Goal: Task Accomplishment & Management: Use online tool/utility

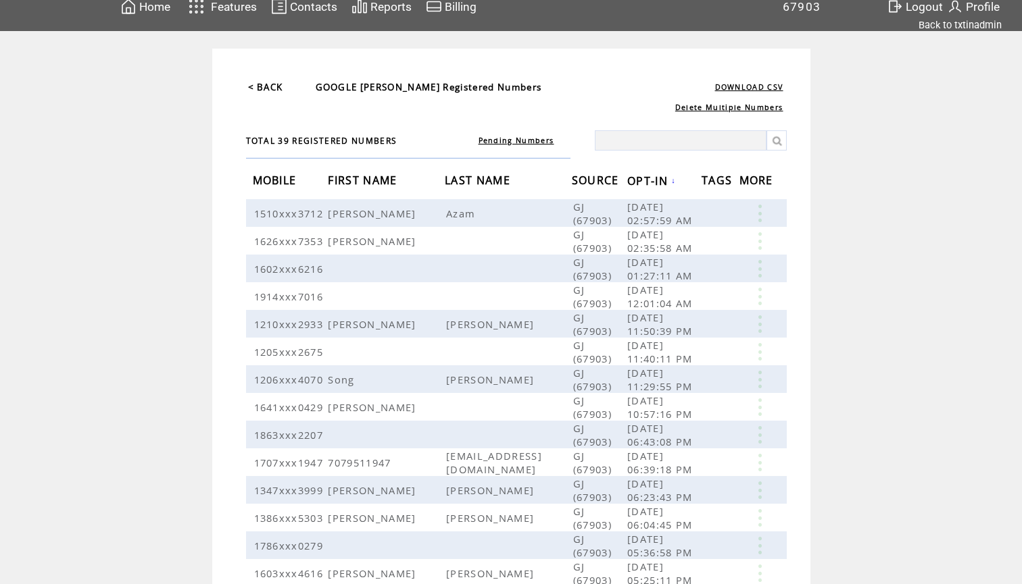
scroll to position [18, 0]
click at [159, 14] on td "Home" at bounding box center [155, 6] width 32 height 18
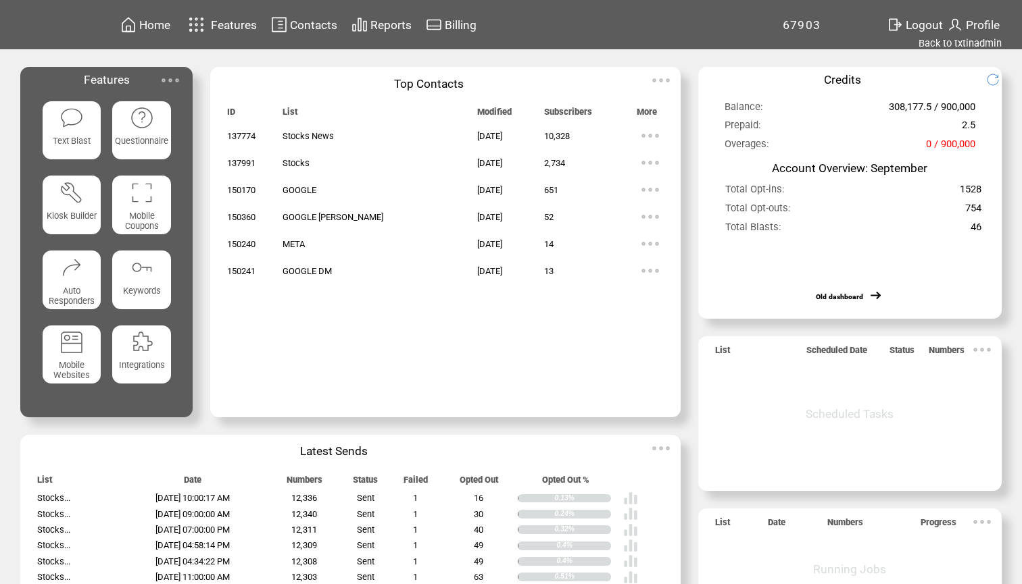
click at [382, 30] on span "Reports" at bounding box center [390, 25] width 41 height 14
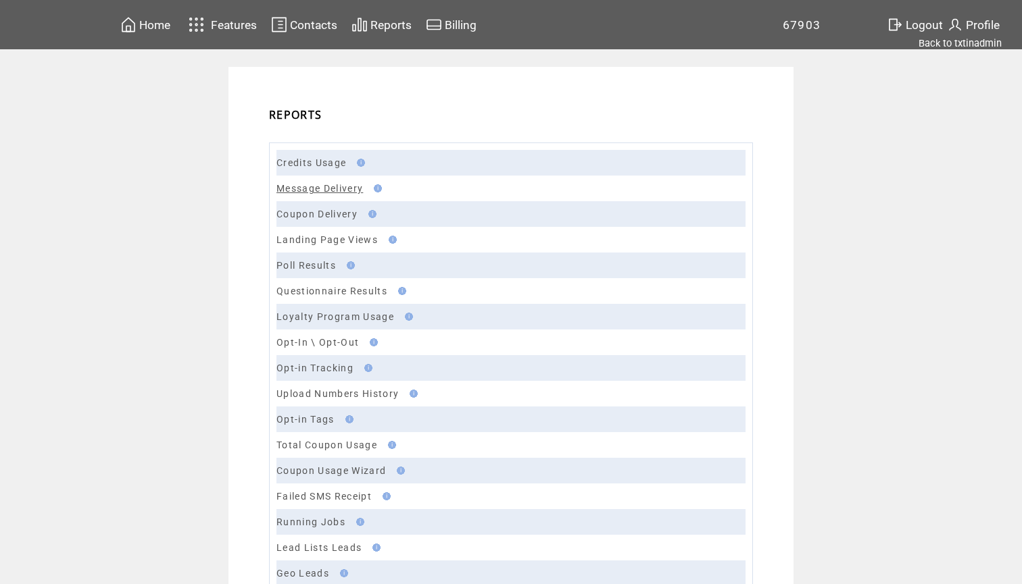
click at [314, 191] on link "Message Delivery" at bounding box center [319, 188] width 86 height 11
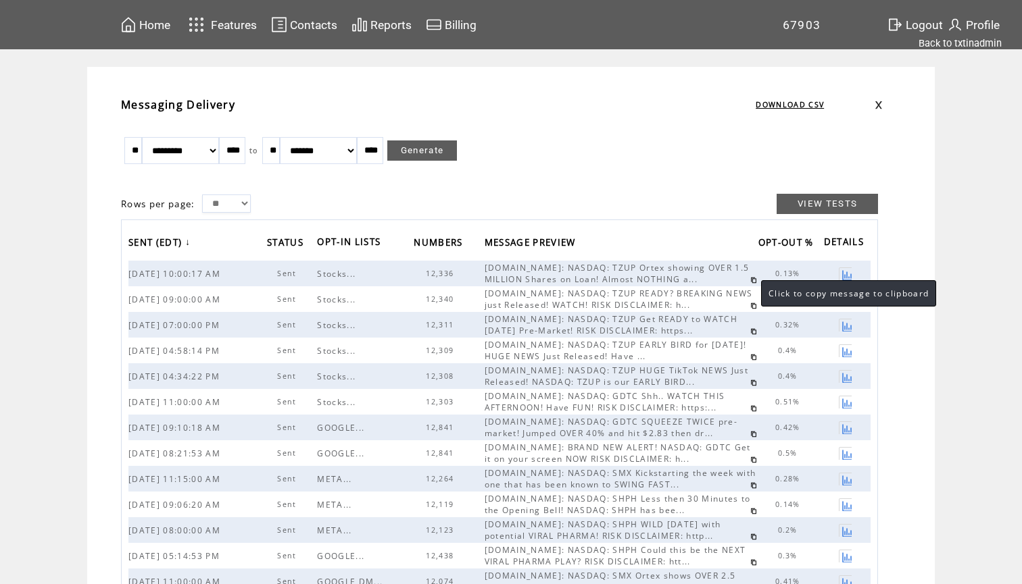
click at [750, 280] on link at bounding box center [753, 280] width 7 height 7
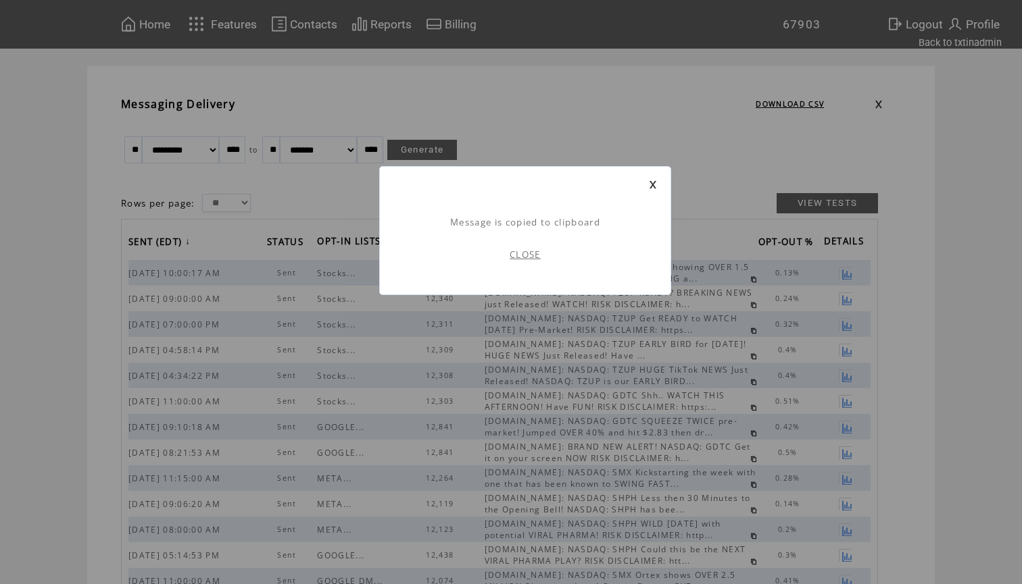
click at [518, 259] on link "CLOSE" at bounding box center [524, 255] width 31 height 12
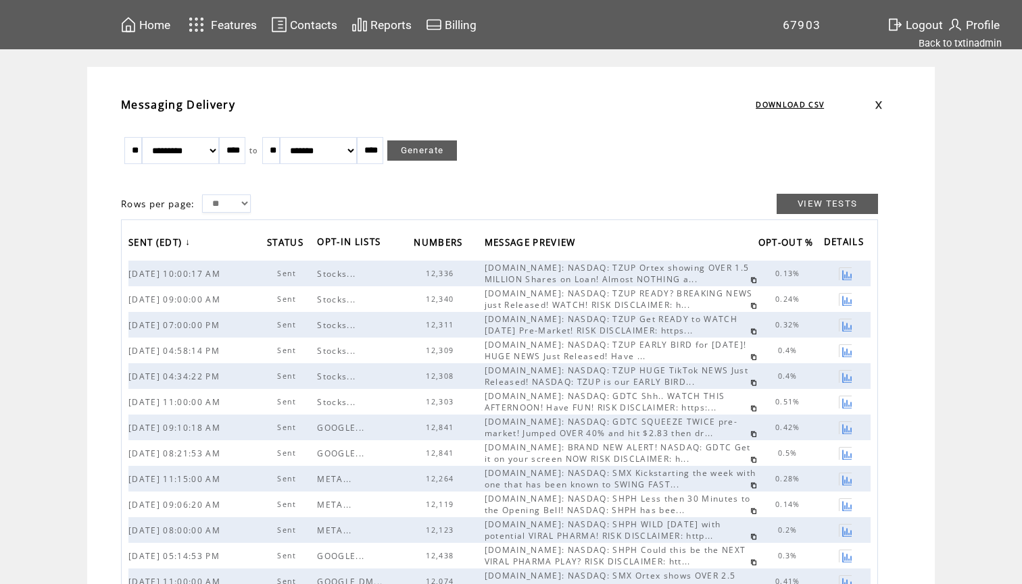
click at [149, 16] on td "Home" at bounding box center [155, 25] width 32 height 18
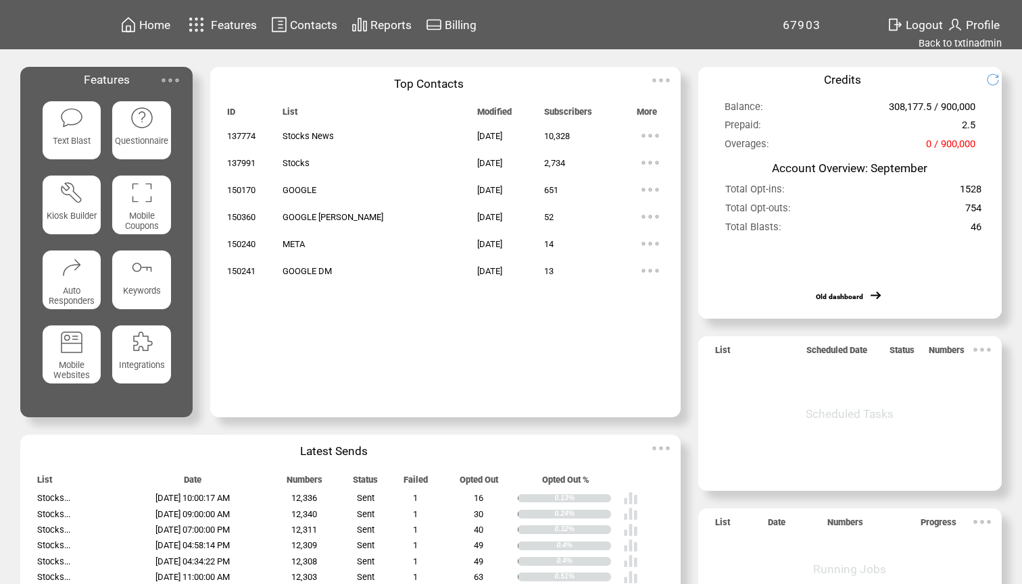
click at [64, 139] on span "Text Blast" at bounding box center [72, 141] width 38 height 10
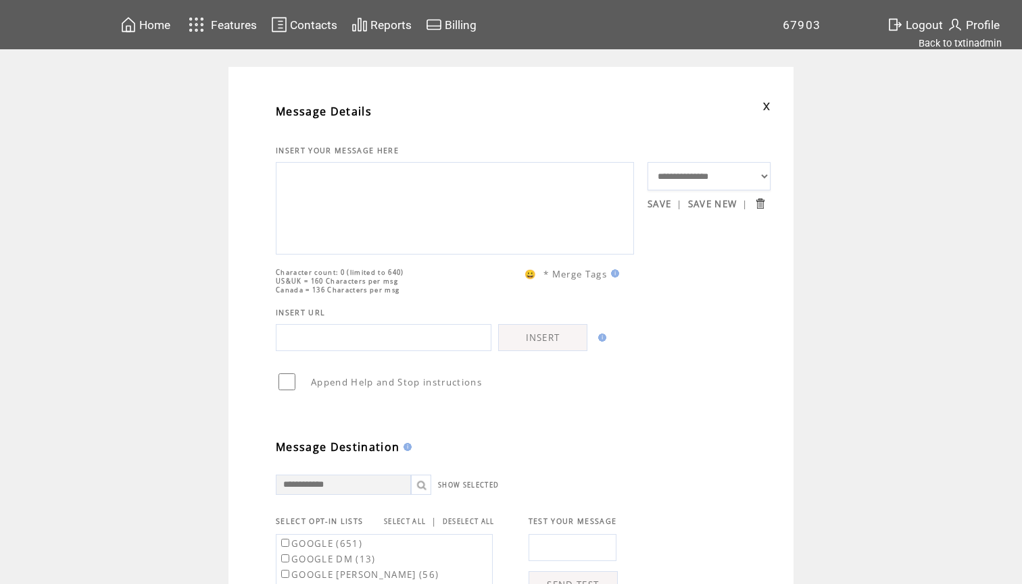
click at [393, 186] on textarea at bounding box center [454, 206] width 343 height 81
paste textarea "**********"
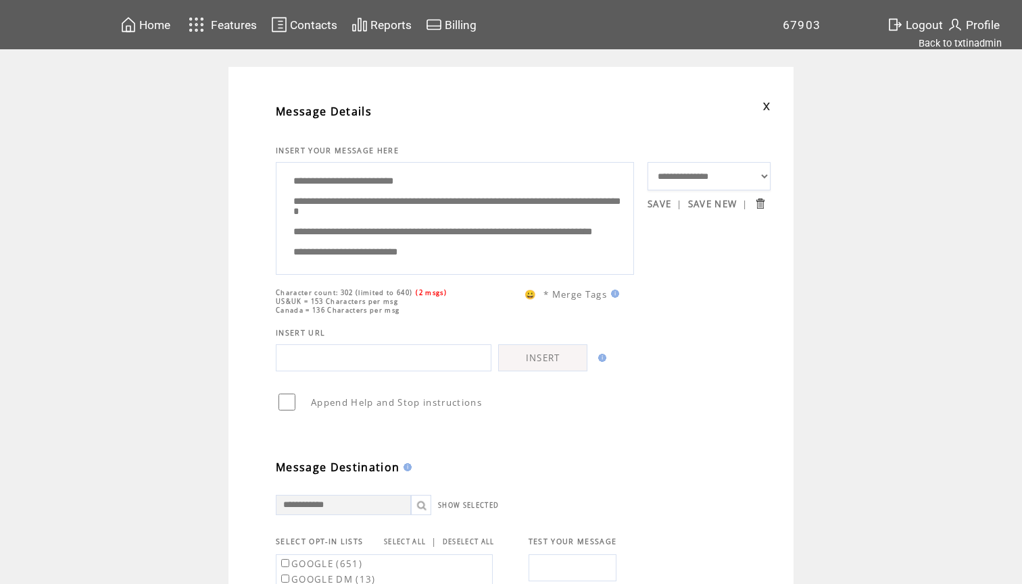
drag, startPoint x: 457, startPoint y: 256, endPoint x: 282, endPoint y: 216, distance: 178.8
click at [283, 216] on textarea "**********" at bounding box center [454, 216] width 343 height 101
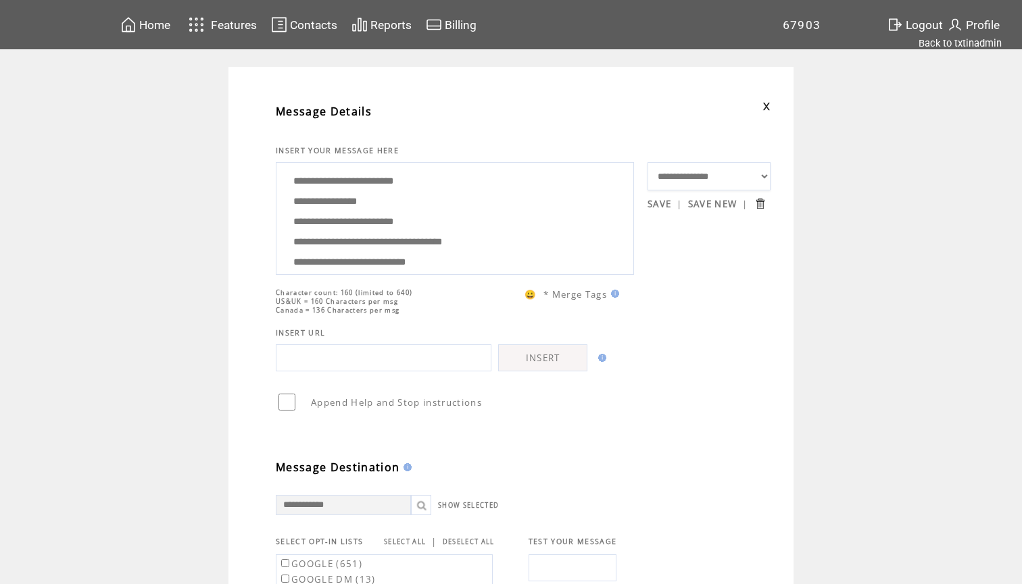
click at [366, 211] on textarea "**********" at bounding box center [454, 216] width 343 height 101
drag, startPoint x: 430, startPoint y: 251, endPoint x: 376, endPoint y: 124, distance: 138.3
click at [376, 124] on tbody "**********" at bounding box center [523, 473] width 495 height 759
click at [454, 219] on textarea "**********" at bounding box center [454, 216] width 343 height 101
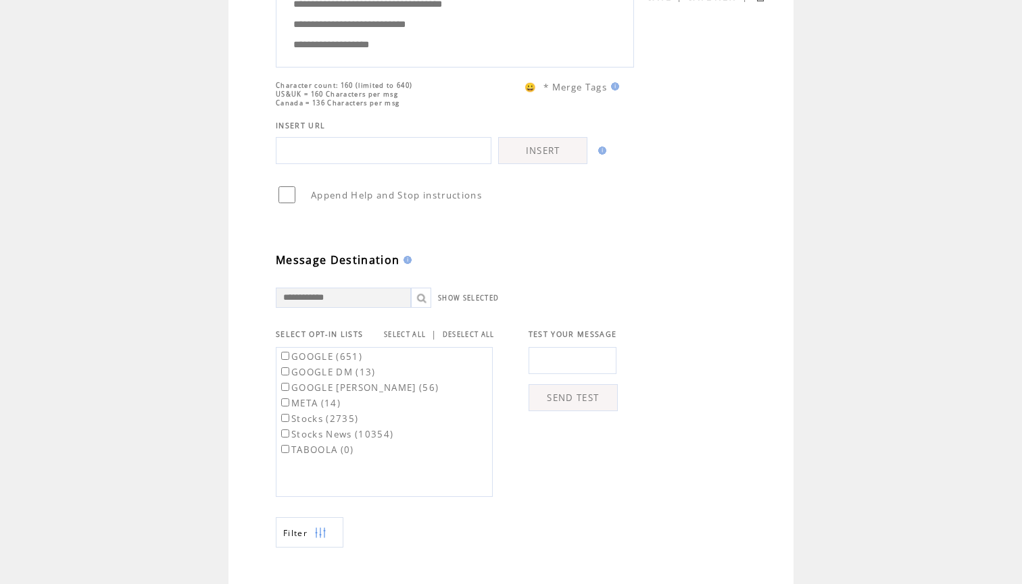
scroll to position [220, 0]
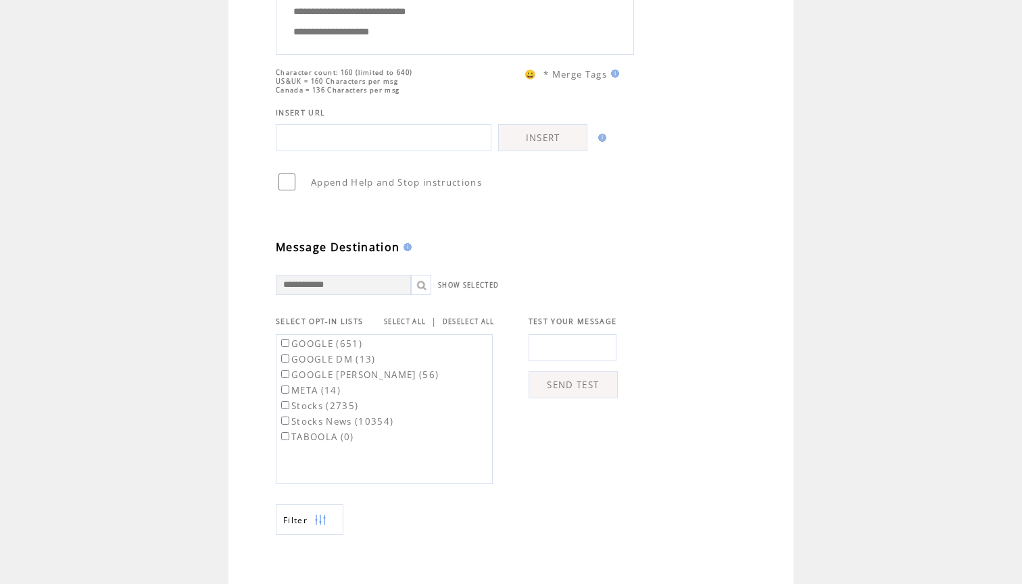
type textarea "**********"
click at [399, 326] on link "SELECT ALL" at bounding box center [405, 322] width 42 height 9
click at [346, 343] on td "GOOGLE (651)" at bounding box center [358, 343] width 161 height 14
click at [345, 349] on label "GOOGLE (651)" at bounding box center [320, 344] width 84 height 12
click at [347, 366] on label "GOOGLE DM (13)" at bounding box center [326, 359] width 97 height 12
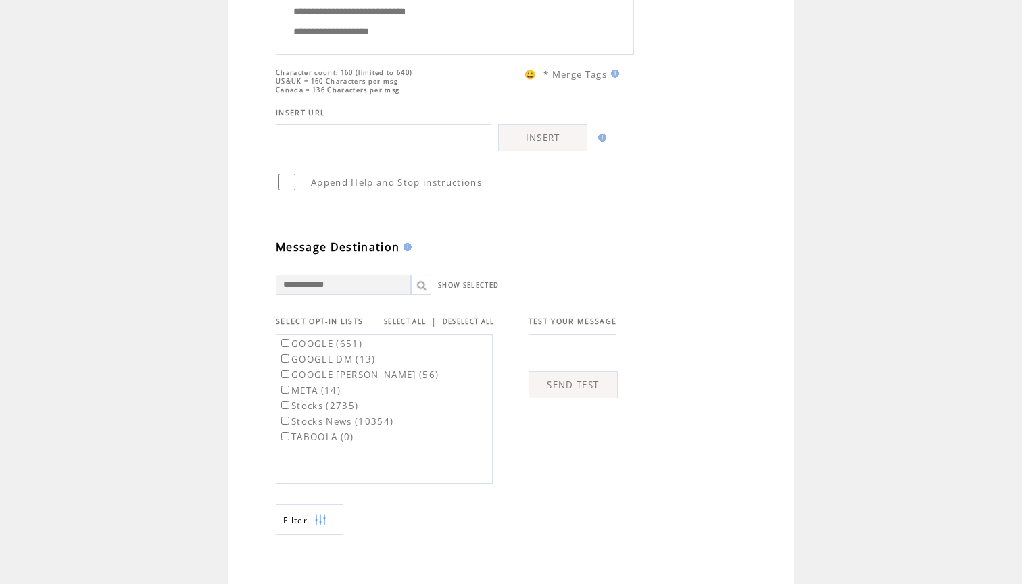
click at [344, 381] on label "GOOGLE JOE (56)" at bounding box center [358, 375] width 160 height 12
click at [328, 397] on label "META (14)" at bounding box center [309, 390] width 62 height 12
click at [324, 440] on label "TABOOLA (0)" at bounding box center [316, 437] width 76 height 12
click at [560, 484] on td "SEND TEST" at bounding box center [556, 406] width 123 height 157
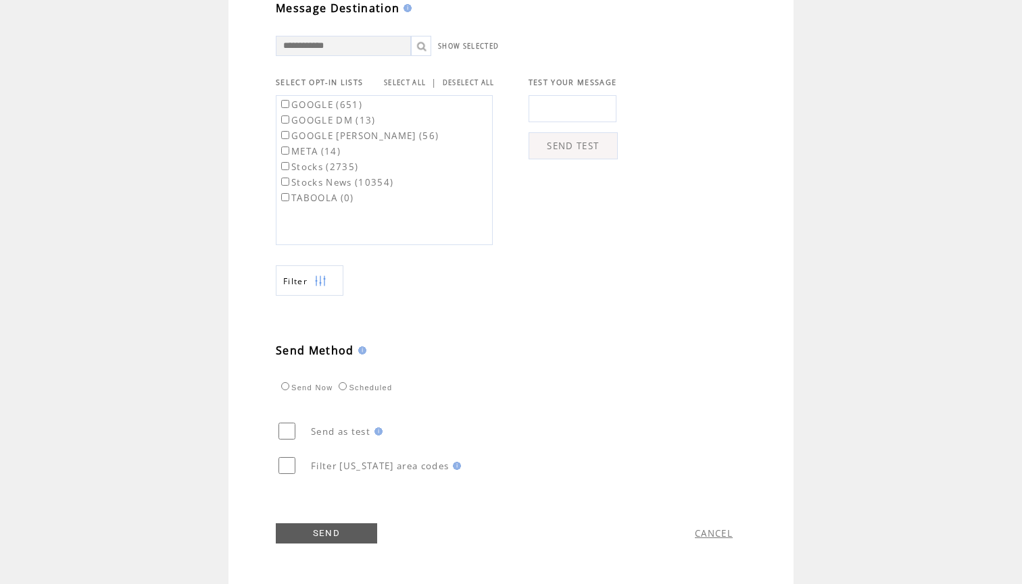
scroll to position [467, 0]
click at [314, 535] on link "SEND" at bounding box center [326, 534] width 101 height 20
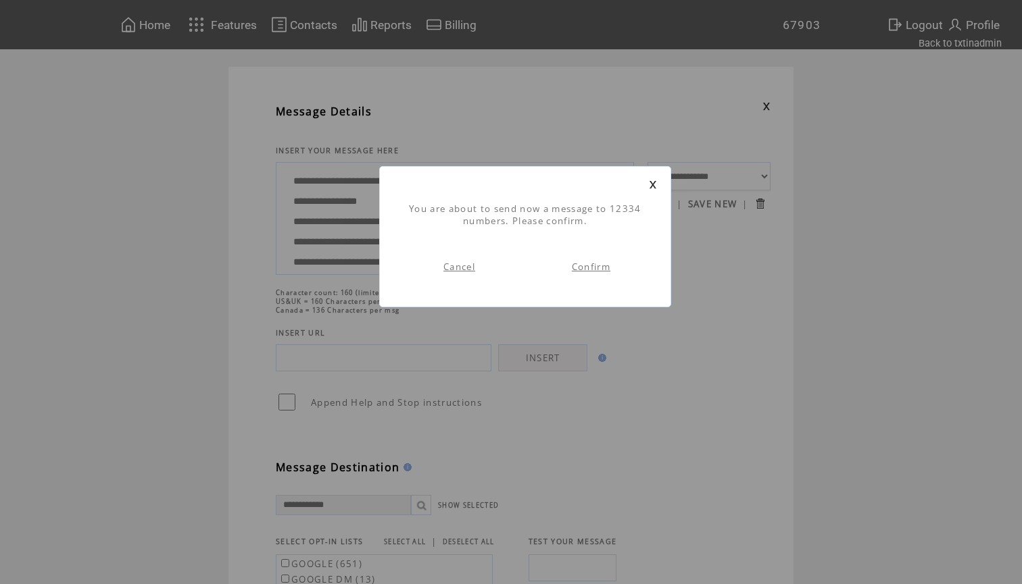
scroll to position [1, 0]
click at [595, 265] on link "Confirm" at bounding box center [591, 267] width 39 height 12
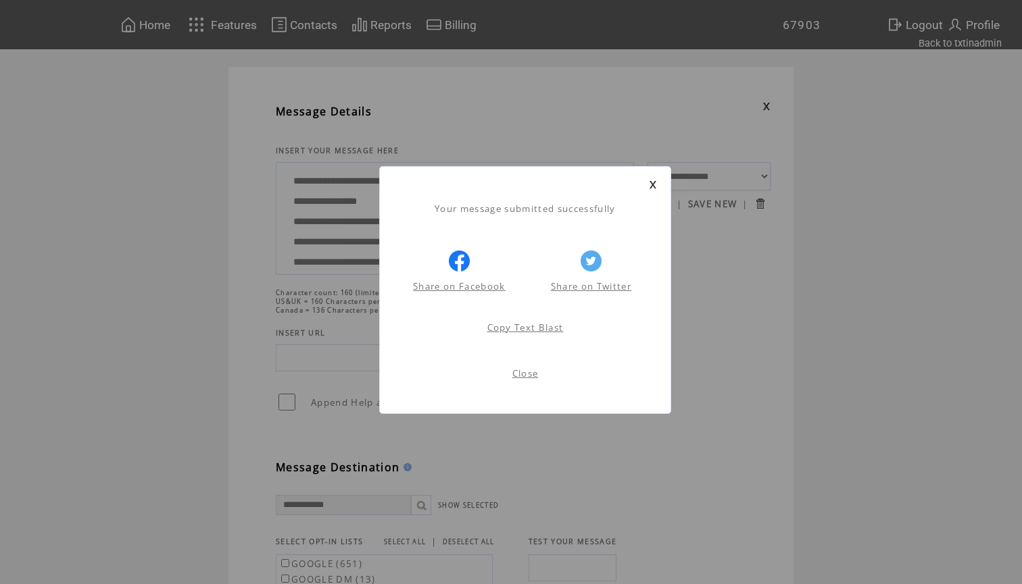
scroll to position [1, 0]
click at [652, 182] on link at bounding box center [653, 184] width 8 height 9
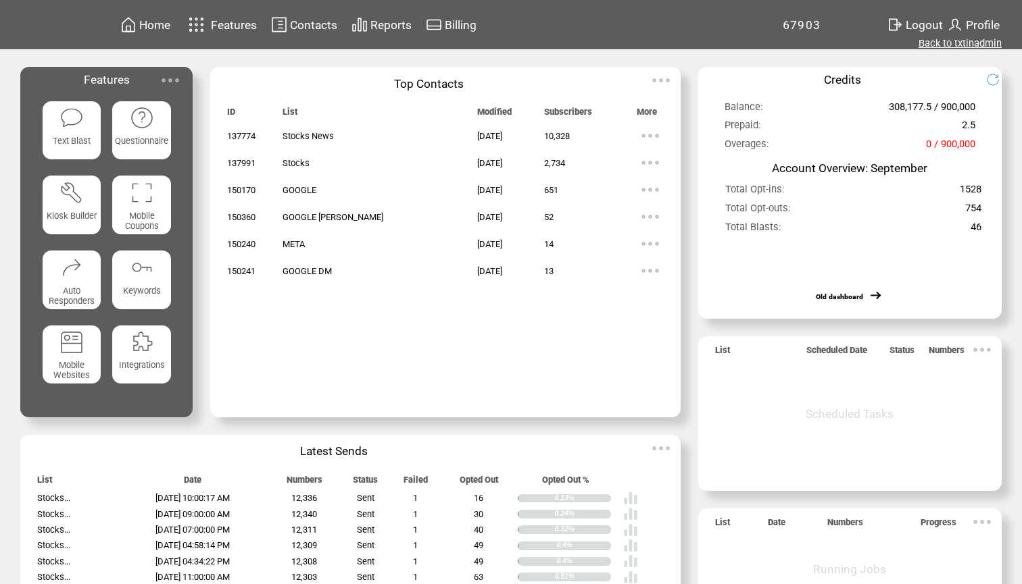
click at [957, 45] on link "Back to txtinadmin" at bounding box center [959, 43] width 83 height 12
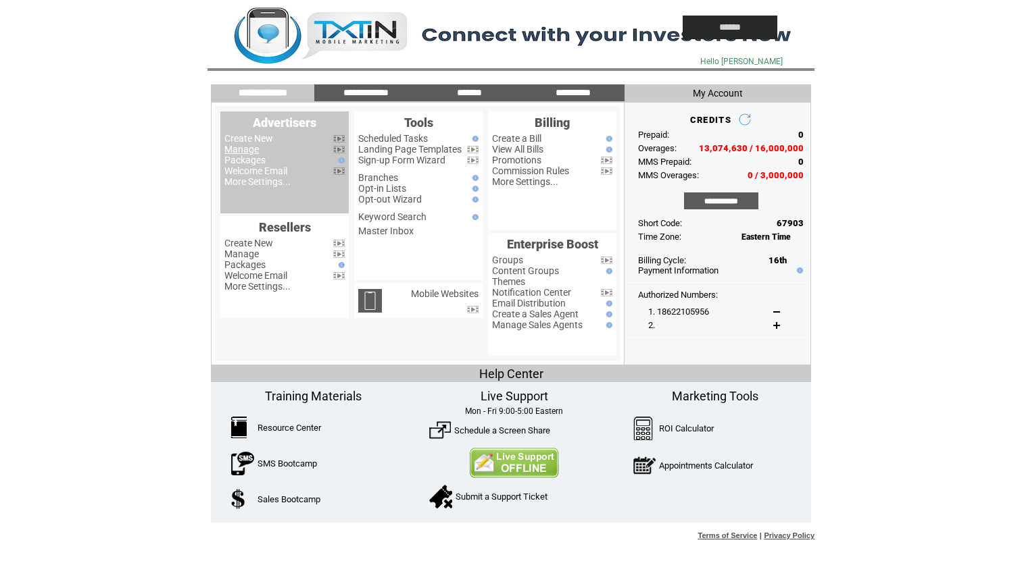
click at [248, 151] on link "Manage" at bounding box center [241, 149] width 34 height 11
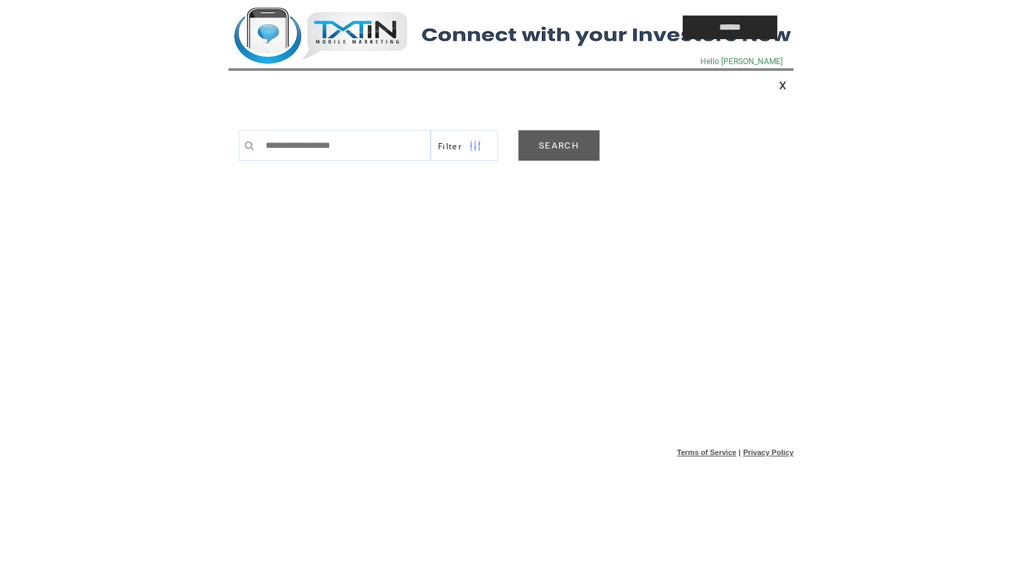
click at [566, 143] on link "SEARCH" at bounding box center [558, 145] width 81 height 30
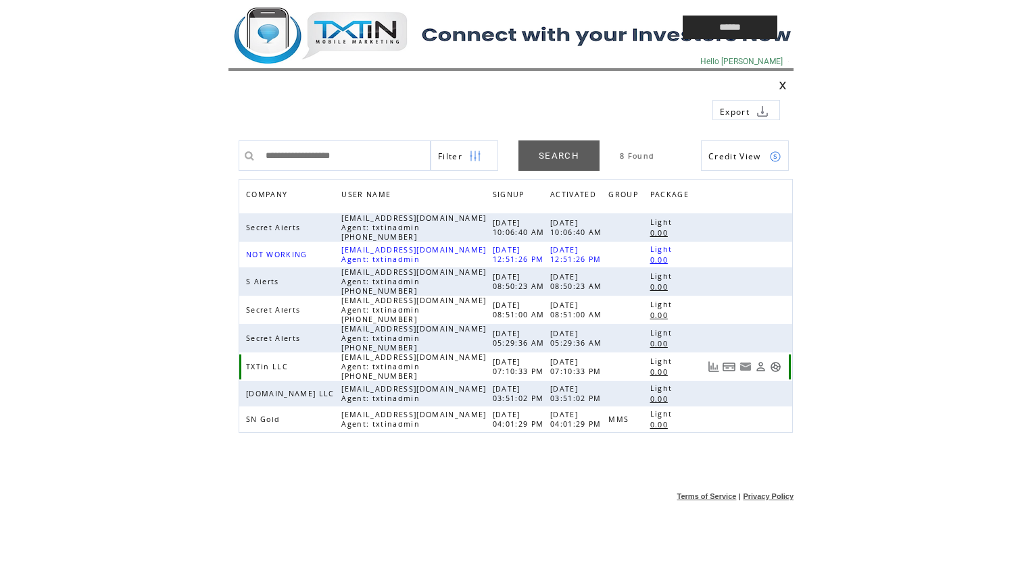
click at [772, 368] on link at bounding box center [775, 366] width 11 height 11
click at [363, 49] on td at bounding box center [424, 27] width 392 height 55
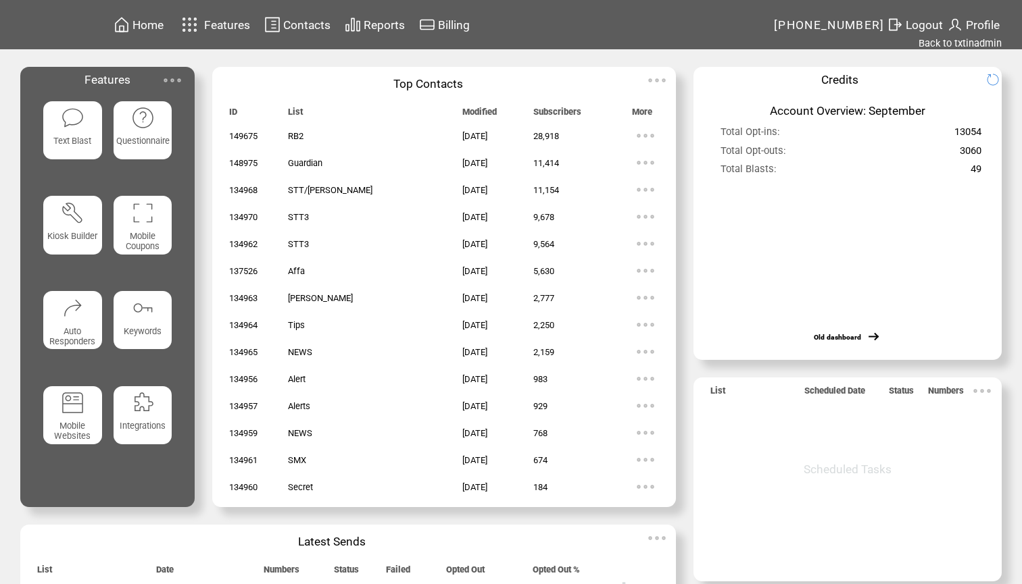
click at [95, 135] on featuretext "Text Blast" at bounding box center [72, 145] width 59 height 24
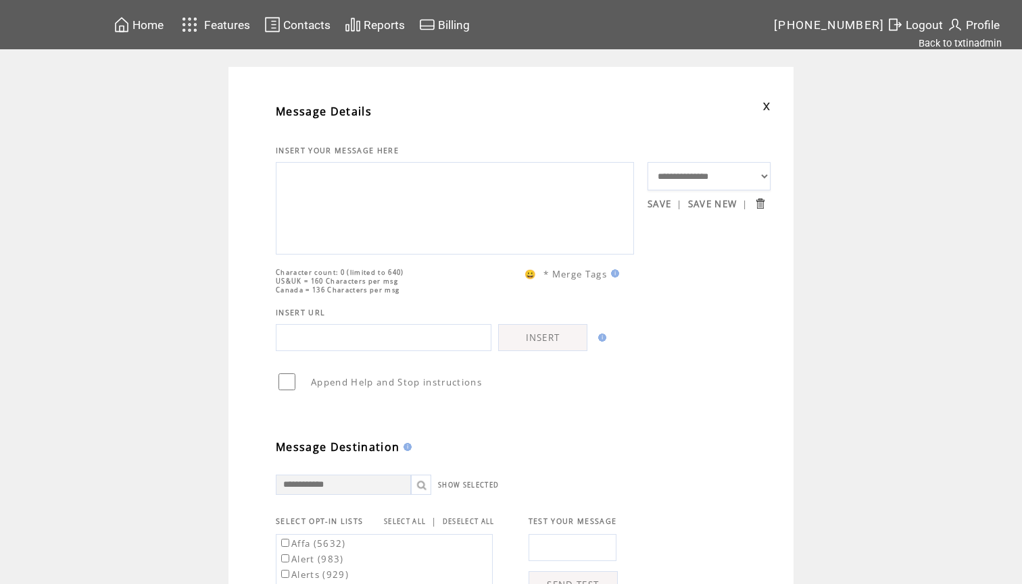
click at [349, 220] on textarea at bounding box center [454, 206] width 343 height 81
paste textarea "**********"
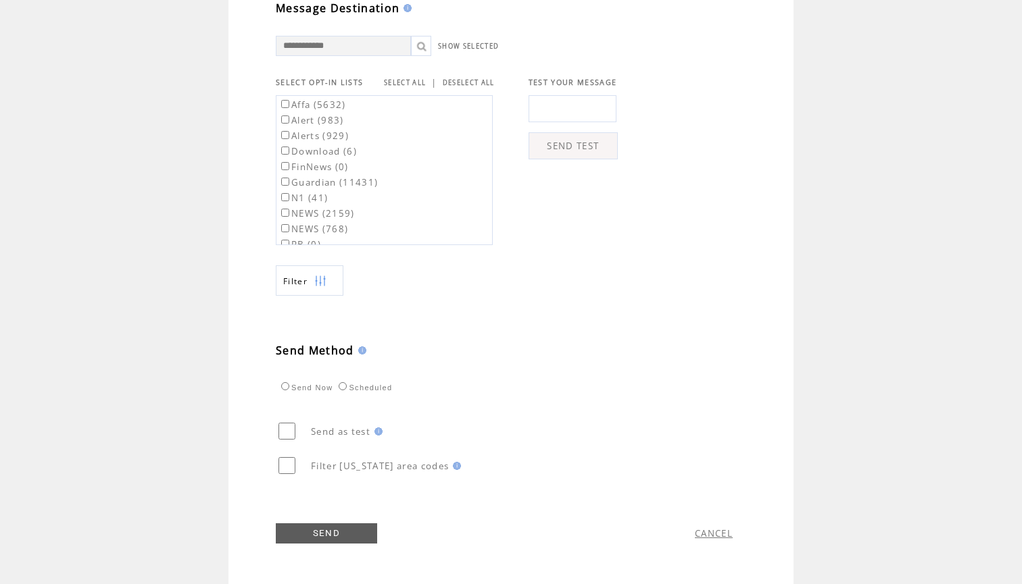
scroll to position [467, 0]
type textarea "**********"
click at [329, 104] on label "Affa (5632)" at bounding box center [312, 105] width 68 height 12
click at [356, 176] on label "Guardian (11431)" at bounding box center [327, 182] width 99 height 12
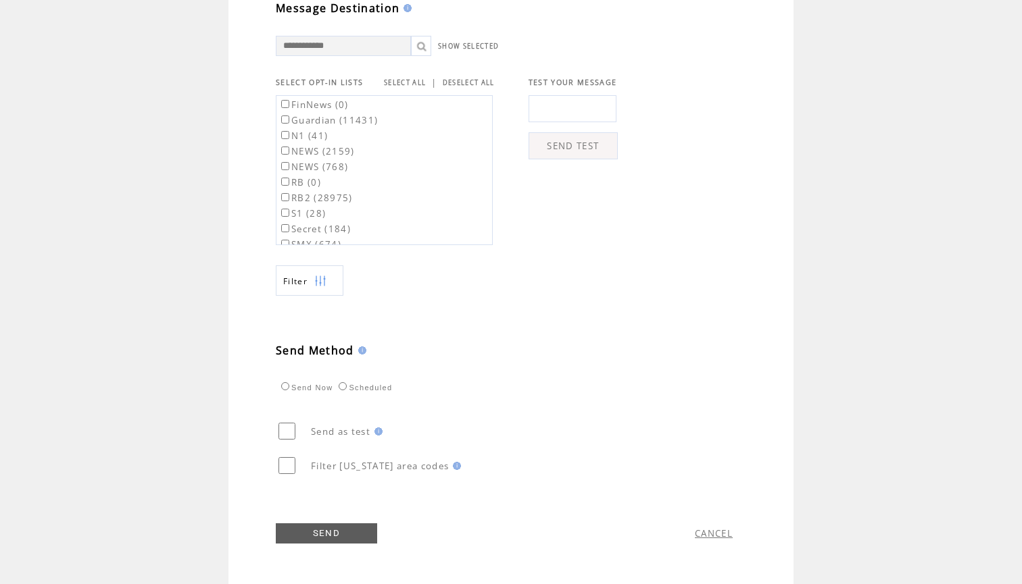
click at [331, 193] on label "RB2 (28975)" at bounding box center [315, 198] width 74 height 12
click at [338, 532] on link "SEND" at bounding box center [326, 534] width 101 height 20
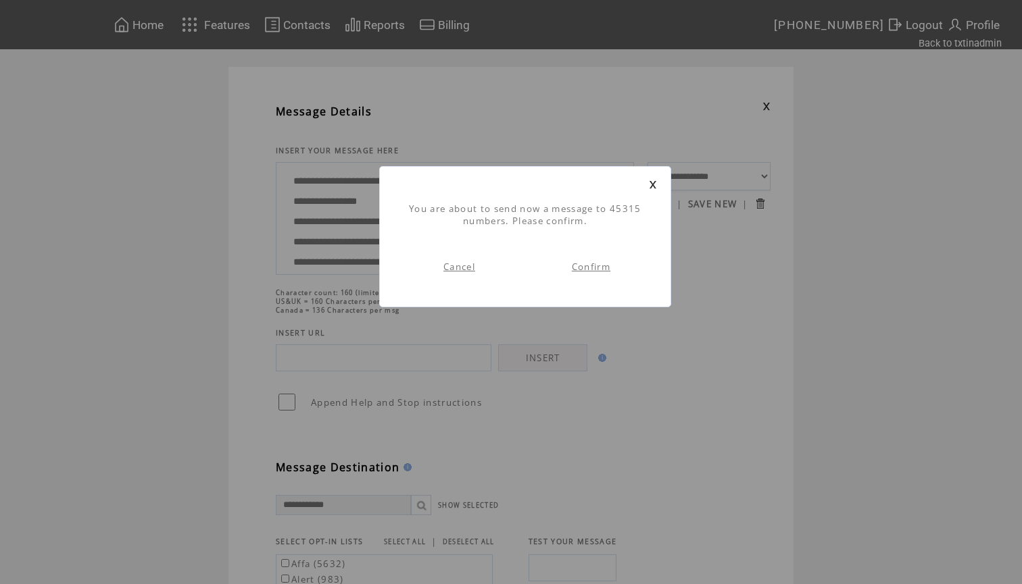
scroll to position [1, 0]
click at [587, 269] on link "Confirm" at bounding box center [591, 267] width 39 height 12
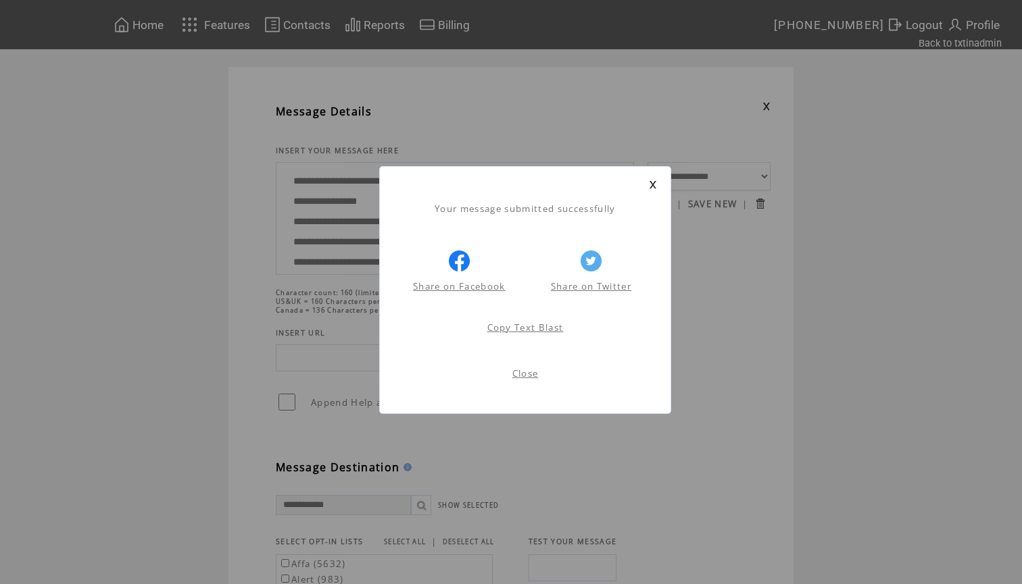
scroll to position [1, 0]
click at [652, 185] on link at bounding box center [653, 184] width 8 height 9
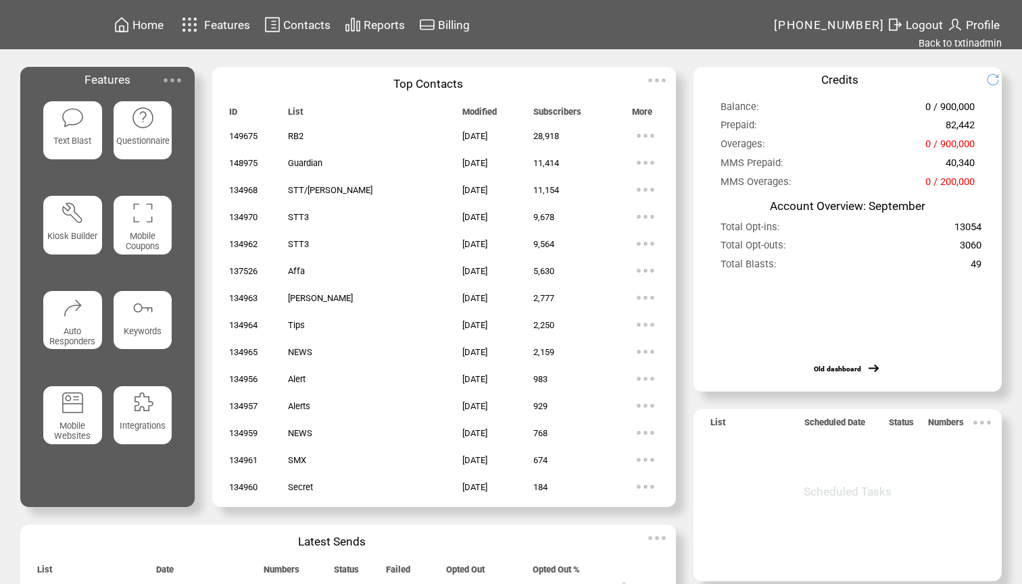
click at [934, 51] on div "Home Features Contacts Reports Billing" at bounding box center [511, 358] width 1022 height 716
click at [949, 45] on link "Back to txtinadmin" at bounding box center [959, 43] width 83 height 12
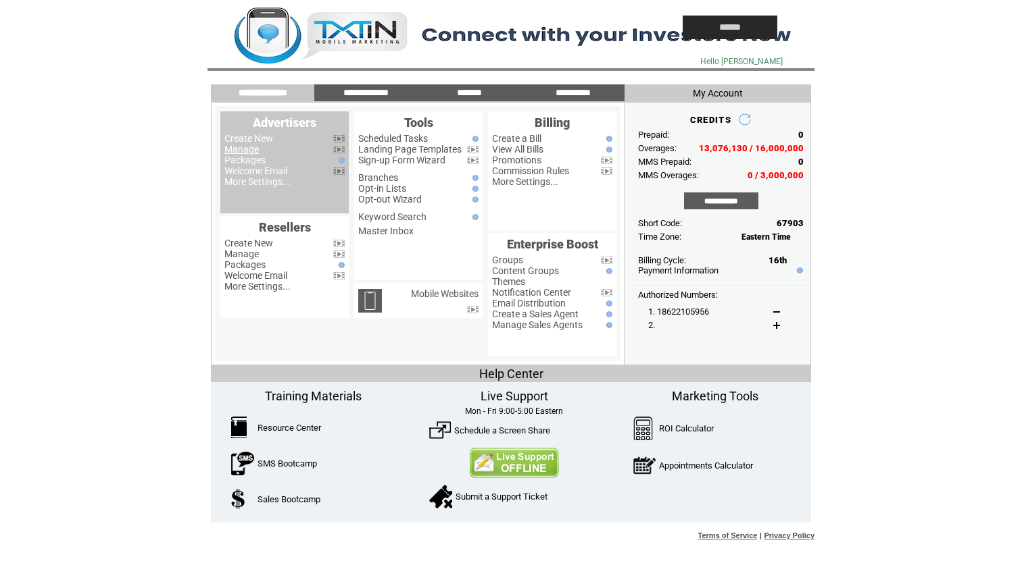
click at [249, 149] on link "Manage" at bounding box center [241, 149] width 34 height 11
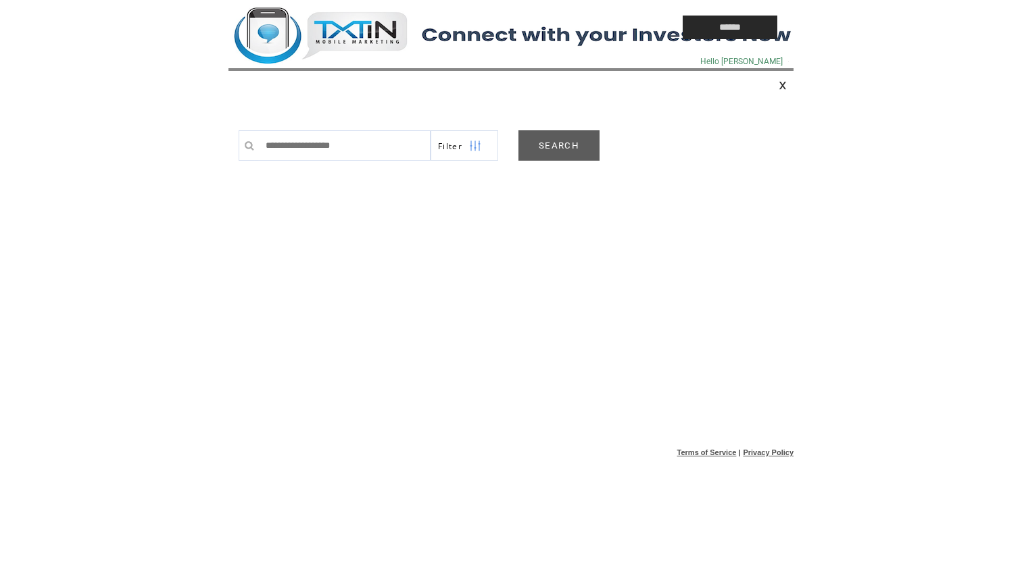
click at [557, 143] on link "SEARCH" at bounding box center [558, 145] width 81 height 30
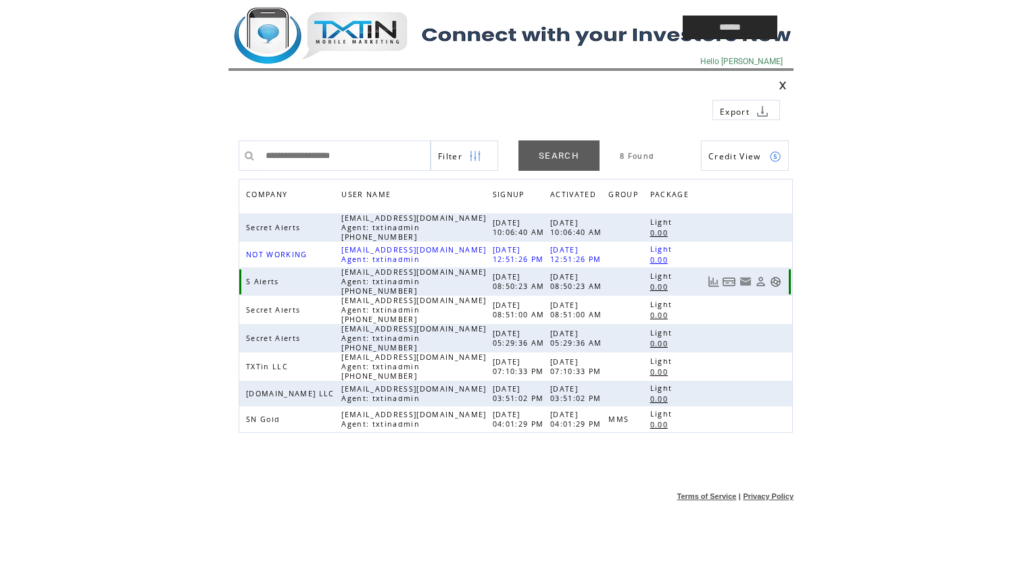
click at [778, 284] on link at bounding box center [775, 281] width 11 height 11
click at [337, 32] on td at bounding box center [424, 27] width 392 height 55
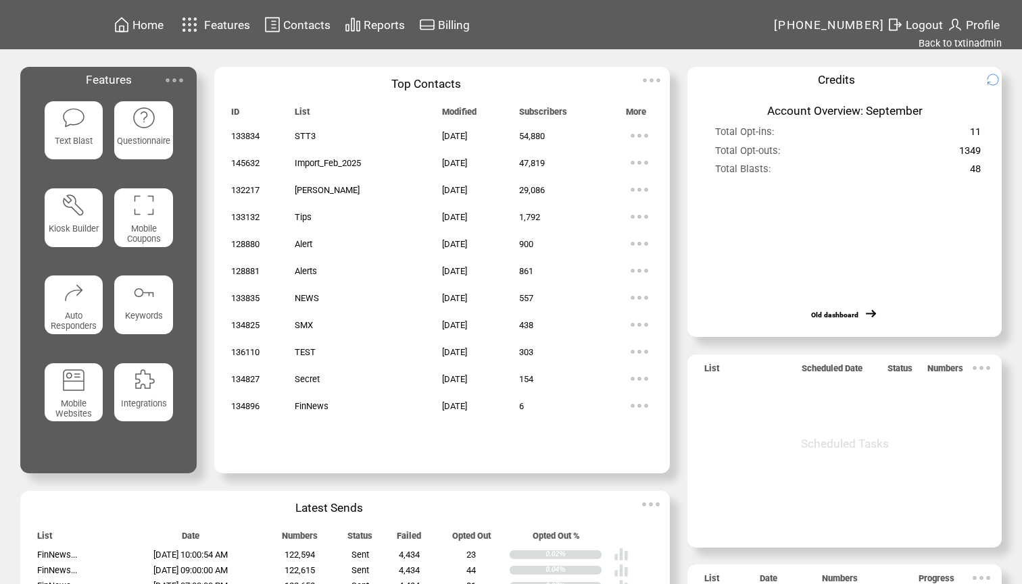
click at [55, 131] on div "Text Blast" at bounding box center [74, 130] width 59 height 59
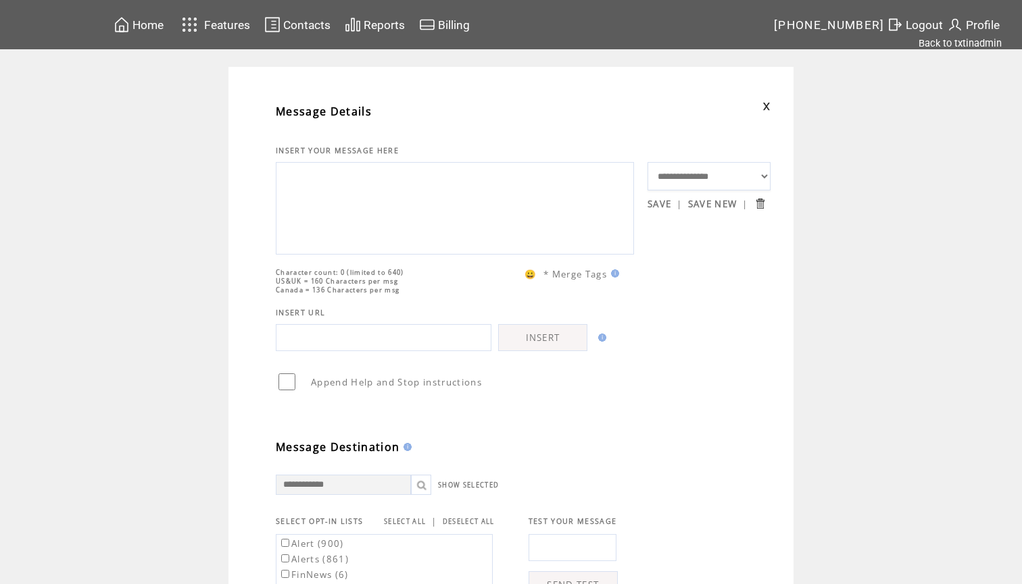
click at [356, 209] on textarea at bounding box center [454, 206] width 343 height 81
paste textarea "**********"
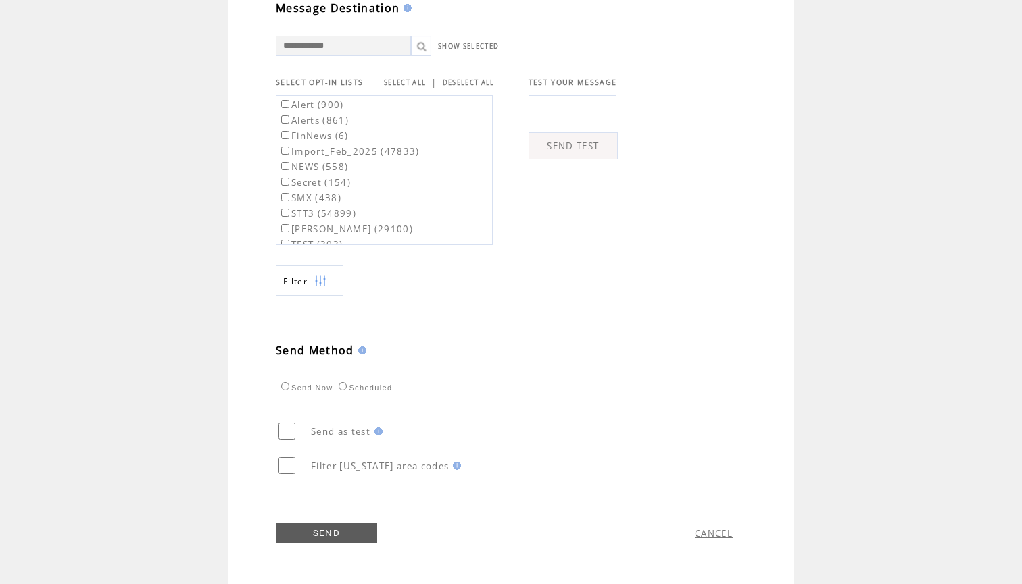
scroll to position [467, 0]
type textarea "**********"
click at [408, 78] on link "SELECT ALL" at bounding box center [405, 82] width 42 height 9
click at [324, 99] on label "Alert (900)" at bounding box center [311, 105] width 66 height 12
click at [319, 116] on label "Alerts (861)" at bounding box center [313, 120] width 70 height 12
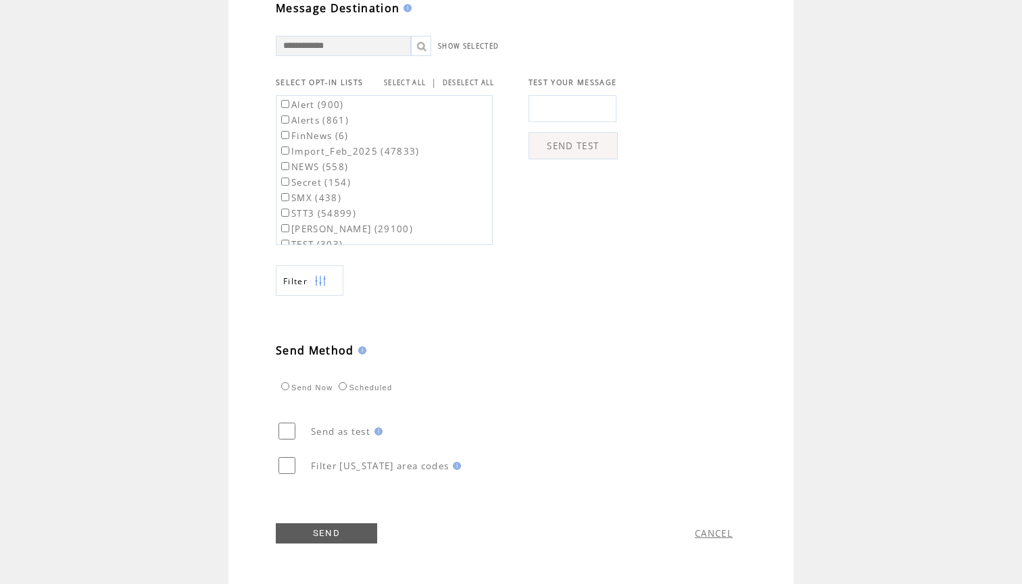
click at [324, 534] on link "SEND" at bounding box center [326, 534] width 101 height 20
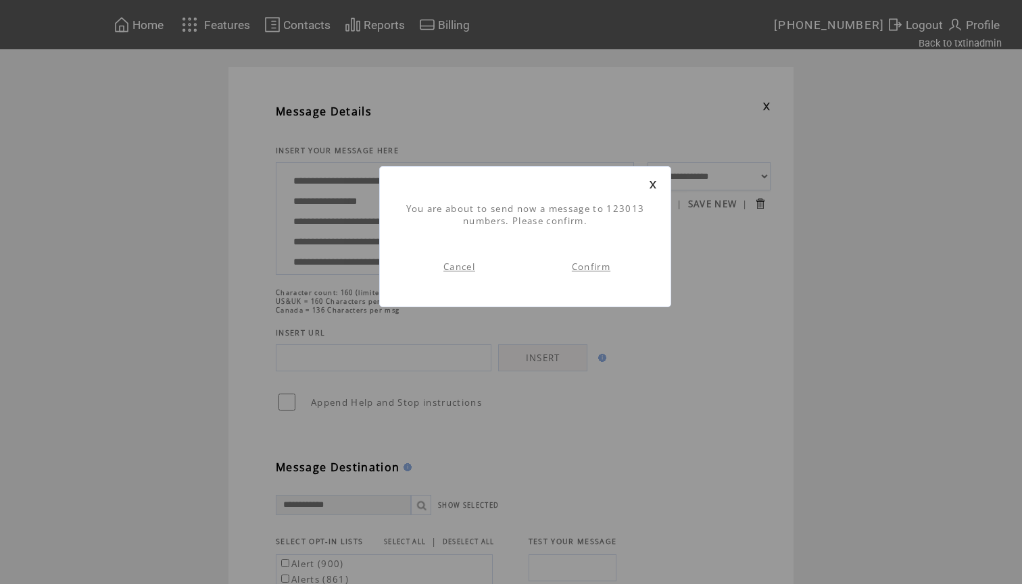
scroll to position [1, 0]
click at [605, 270] on link "Confirm" at bounding box center [591, 267] width 39 height 12
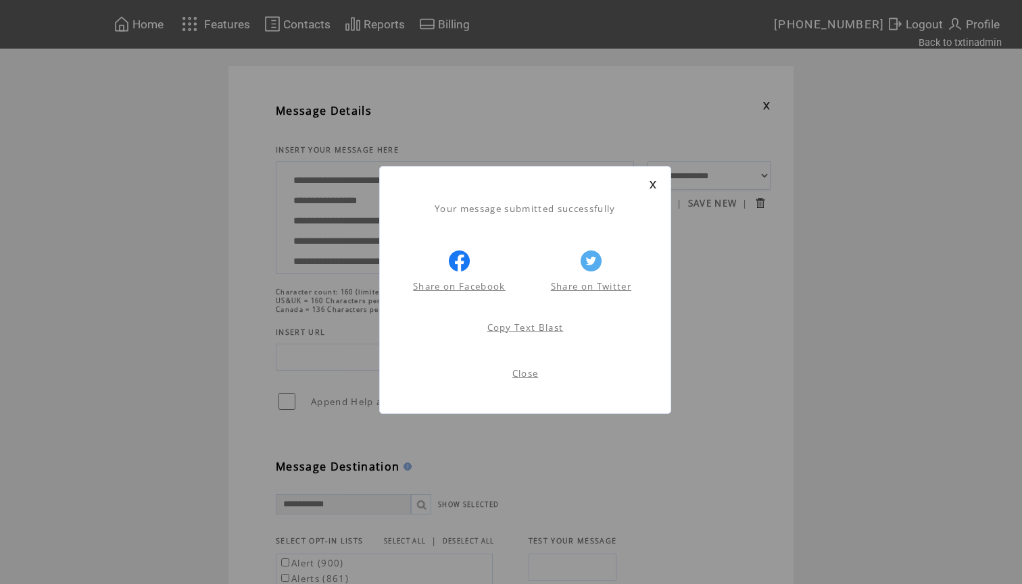
scroll to position [1, 0]
click at [651, 188] on link at bounding box center [653, 184] width 8 height 9
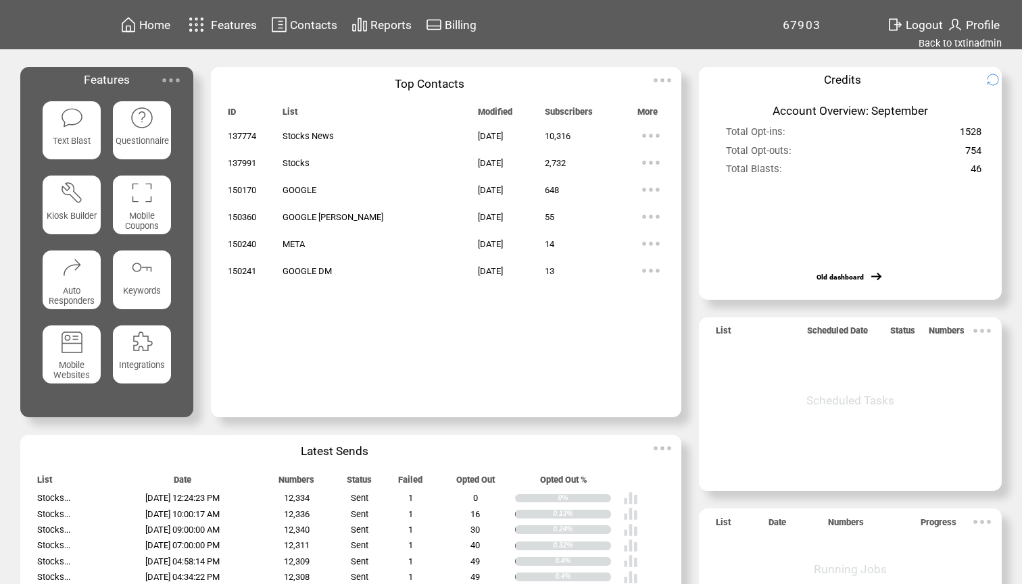
click at [637, 218] on img at bounding box center [650, 216] width 27 height 27
click at [553, 263] on link "55" at bounding box center [580, 260] width 68 height 20
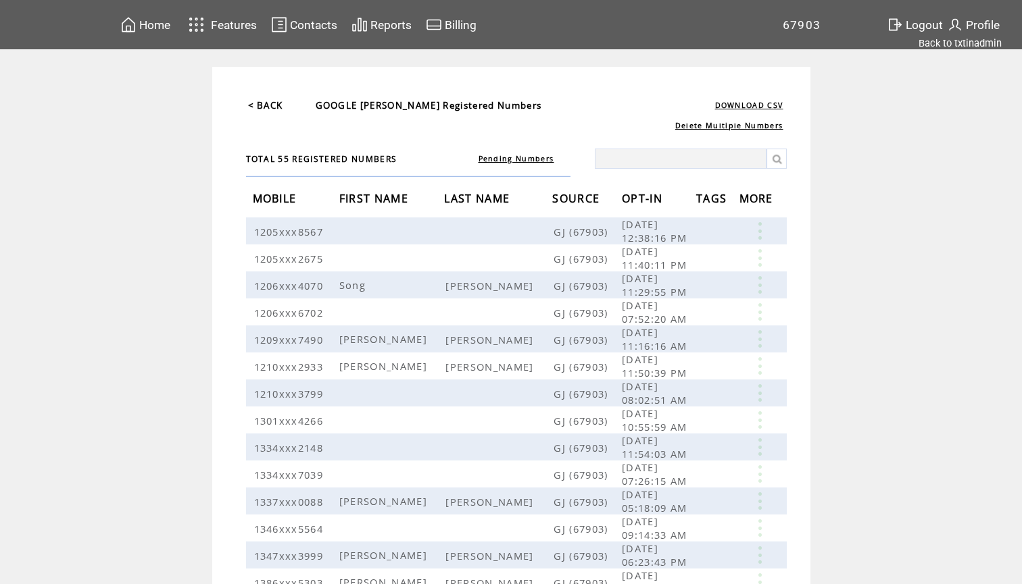
click at [645, 195] on span "OPT-IN" at bounding box center [644, 200] width 44 height 25
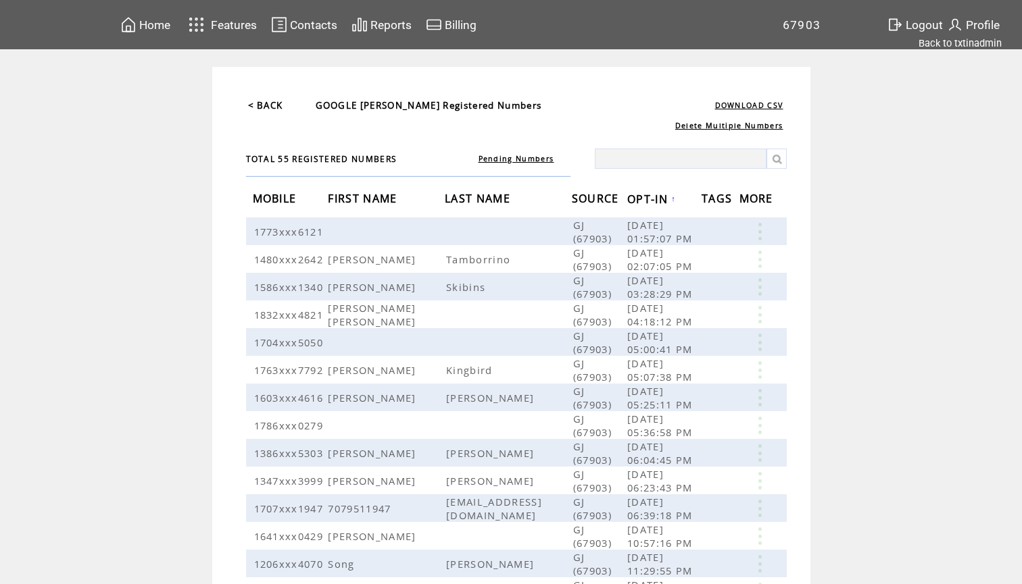
click at [645, 195] on span "OPT-IN" at bounding box center [649, 201] width 44 height 25
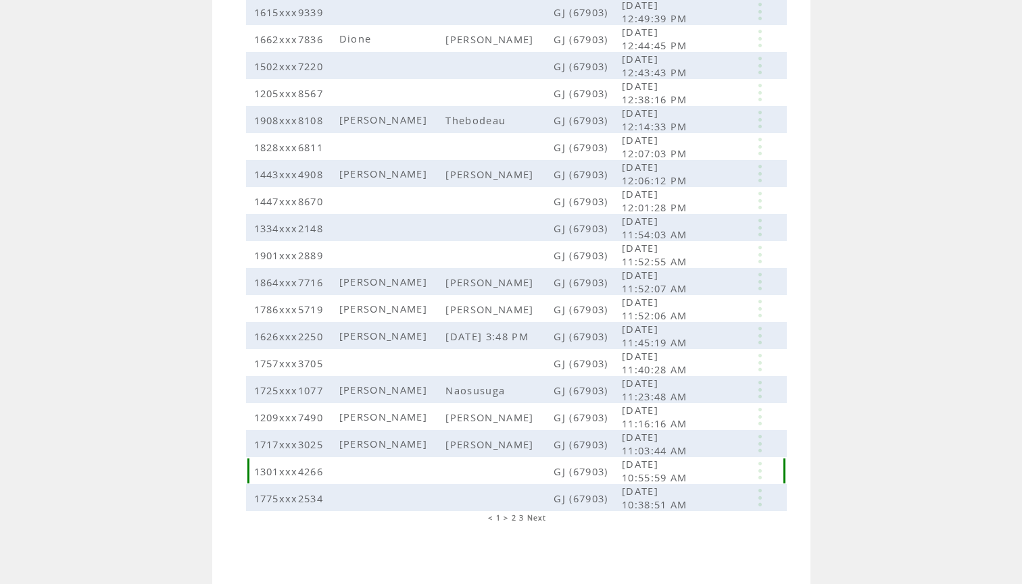
scroll to position [220, 0]
click at [514, 518] on span "2" at bounding box center [513, 518] width 5 height 9
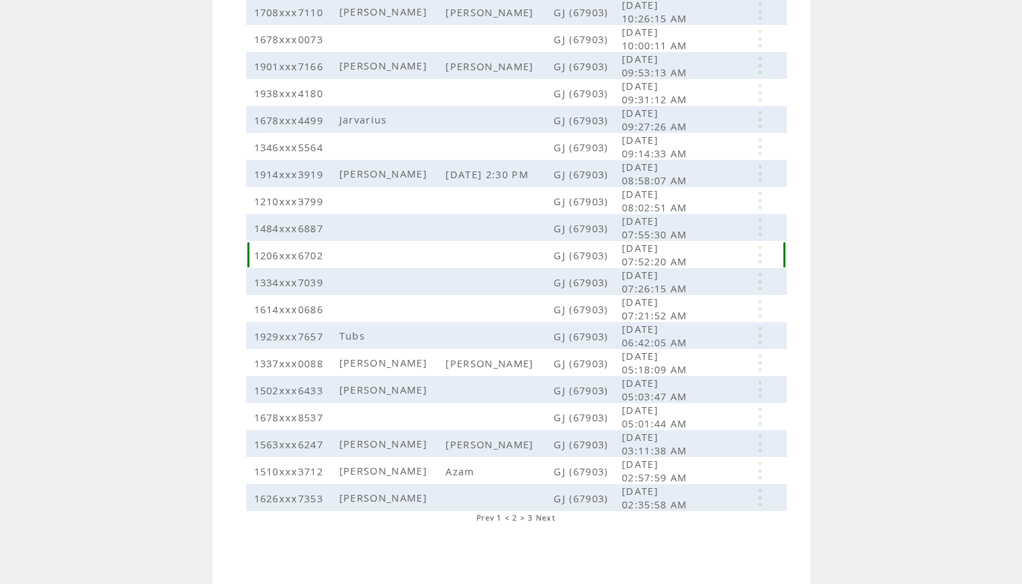
scroll to position [220, 0]
click at [532, 518] on span "3" at bounding box center [530, 518] width 5 height 9
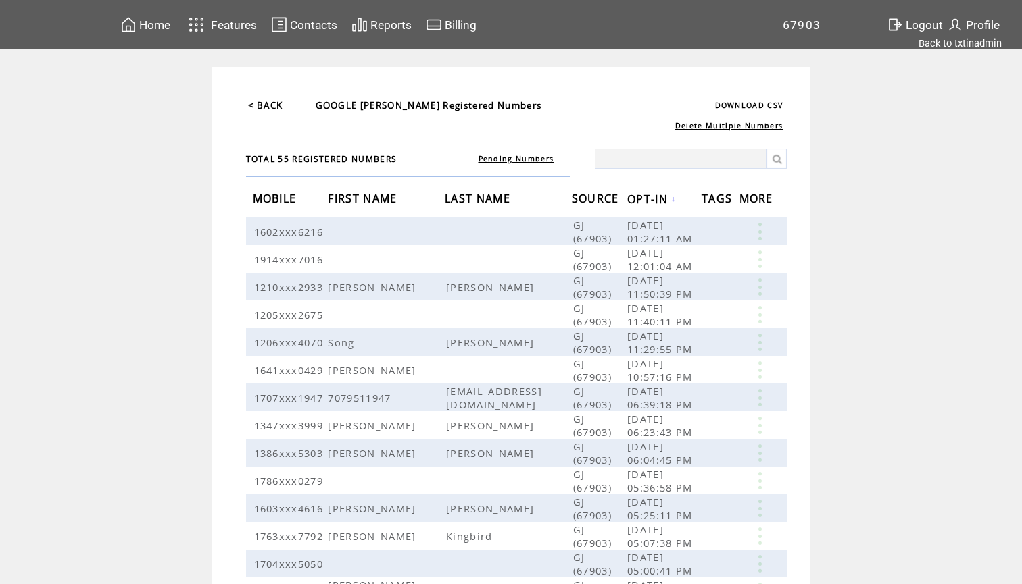
click at [158, 29] on span "Home" at bounding box center [154, 25] width 31 height 14
